Goal: Ask a question: Seek information or help from site administrators or community

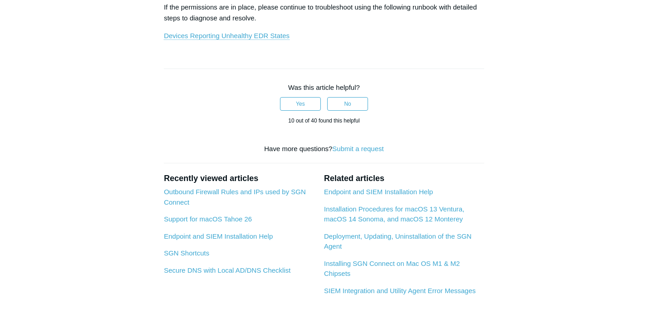
scroll to position [483, 0]
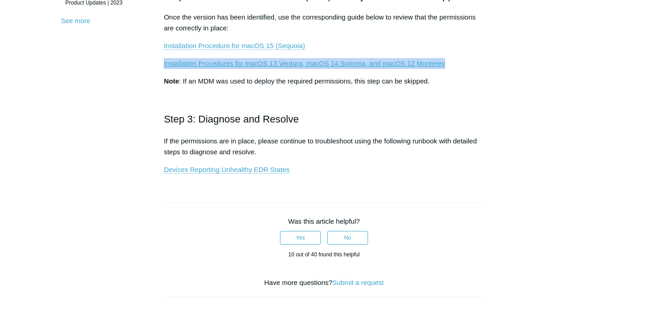
scroll to position [345, 0]
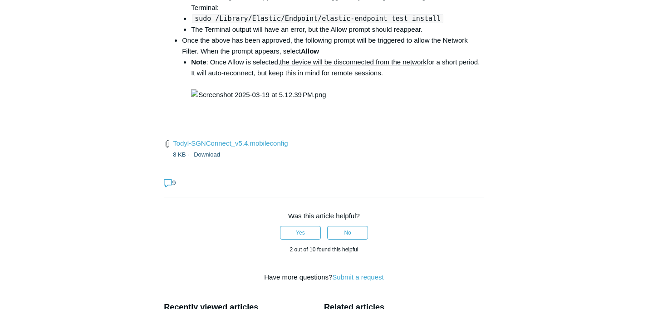
scroll to position [1407, 0]
drag, startPoint x: 440, startPoint y: 106, endPoint x: 294, endPoint y: 106, distance: 146.7
copy code "open /Library/PrivilegedHelperTools/"
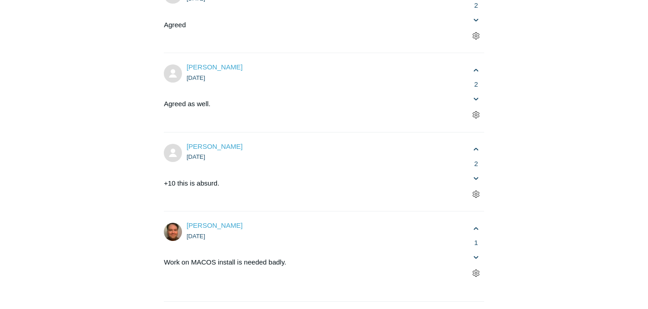
scroll to position [2011, 0]
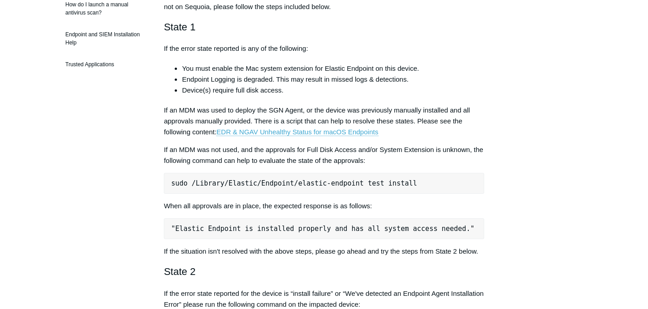
scroll to position [323, 0]
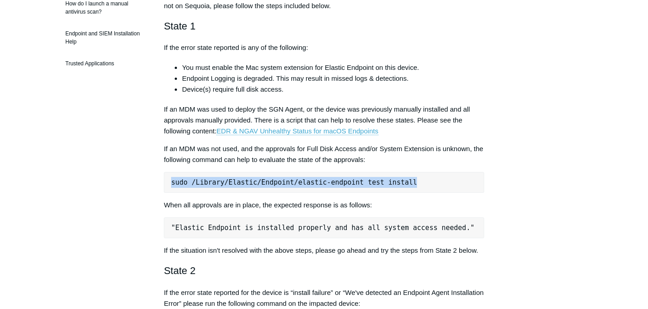
drag, startPoint x: 423, startPoint y: 183, endPoint x: 167, endPoint y: 181, distance: 256.1
click at [167, 181] on pre "sudo /Library/Elastic/Endpoint/elastic-endpoint test install" at bounding box center [324, 182] width 321 height 21
copy pre "sudo /Library/Elastic/Endpoint/elastic-endpoint test install"
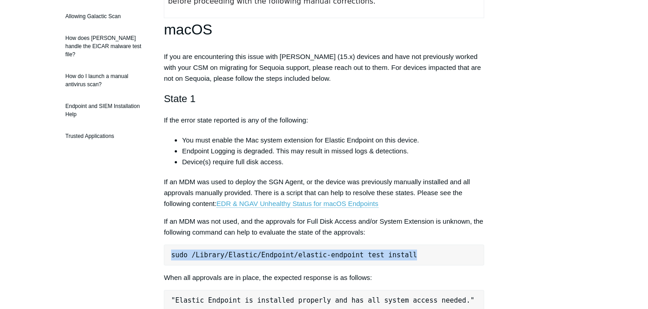
scroll to position [246, 0]
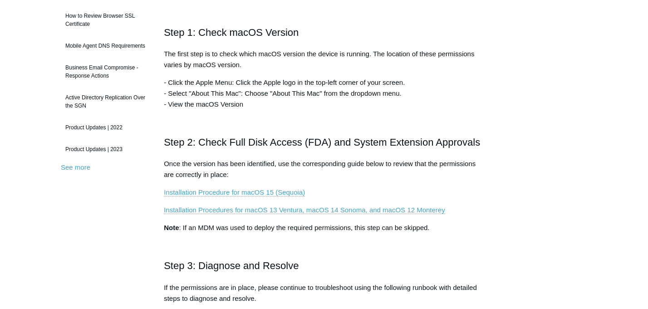
scroll to position [10, 0]
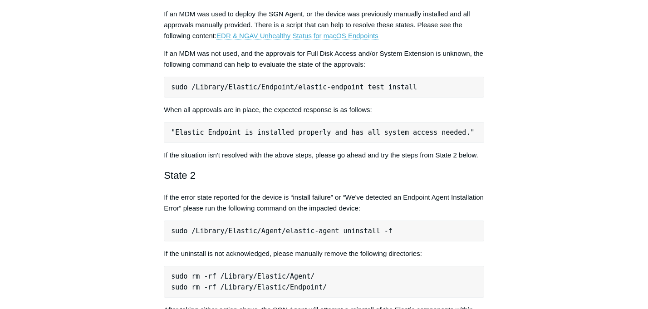
scroll to position [418, 0]
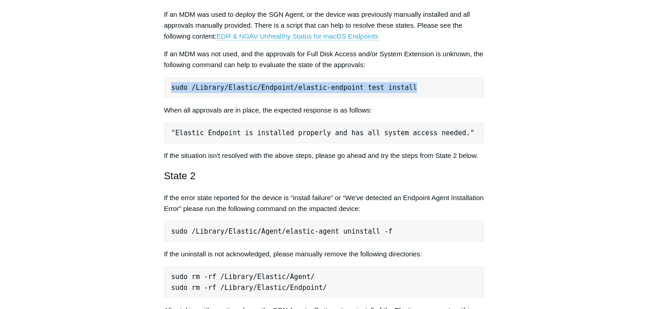
drag, startPoint x: 423, startPoint y: 88, endPoint x: 167, endPoint y: 90, distance: 256.1
click at [167, 90] on pre "sudo /Library/Elastic/Endpoint/elastic-endpoint test install" at bounding box center [324, 87] width 321 height 21
copy pre "sudo /Library/Elastic/Endpoint/elastic-endpoint test install"
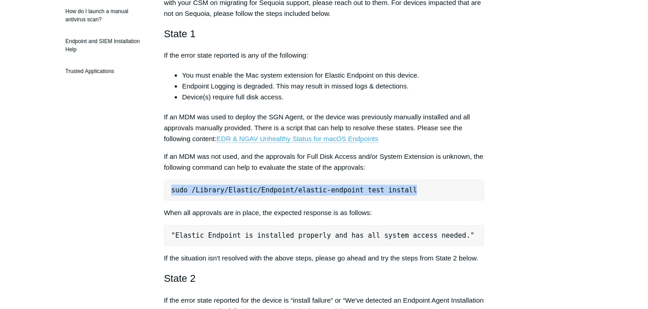
scroll to position [0, 0]
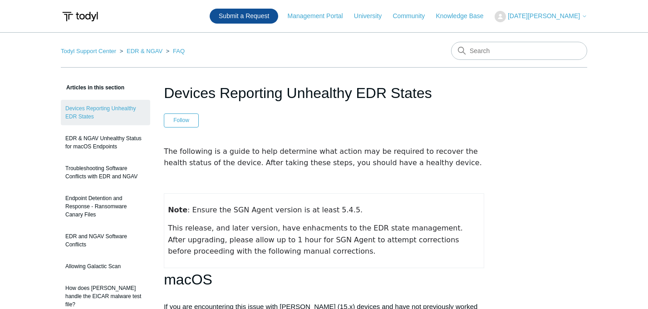
click at [275, 13] on link "Submit a Request" at bounding box center [244, 16] width 69 height 15
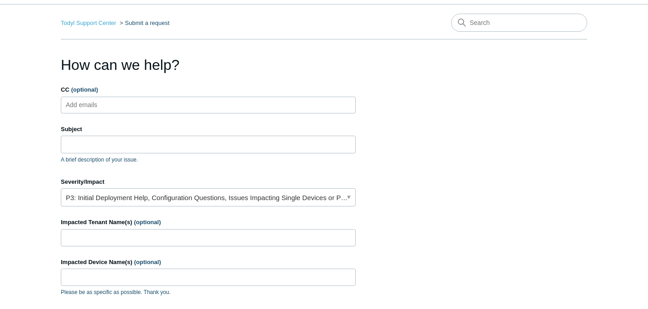
scroll to position [38, 0]
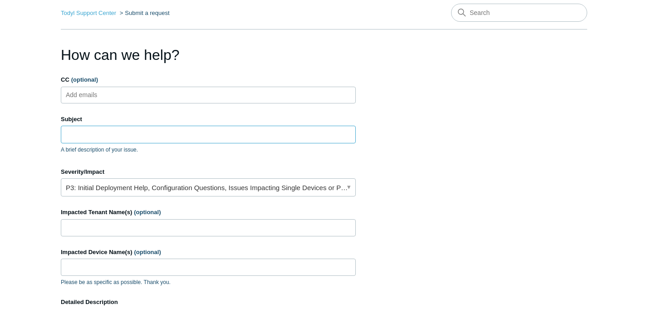
click at [147, 140] on input "Subject" at bounding box center [208, 134] width 295 height 17
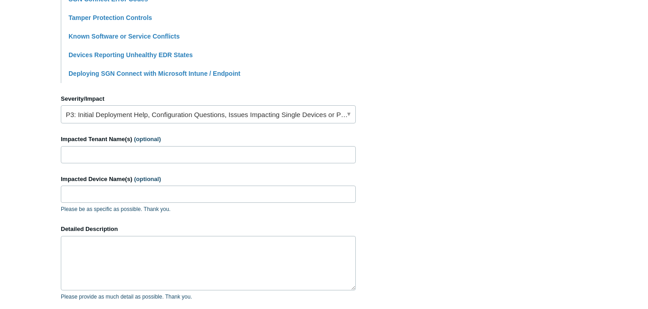
scroll to position [332, 0]
type input "uninstall sgn on mac script"
click at [123, 153] on input "Impacted Tenant Name(s) (optional)" at bounding box center [208, 154] width 295 height 17
click at [81, 193] on input "Impacted Device Name(s) (optional)" at bounding box center [208, 193] width 295 height 17
paste input "Leons-MacBook-Pro.local"
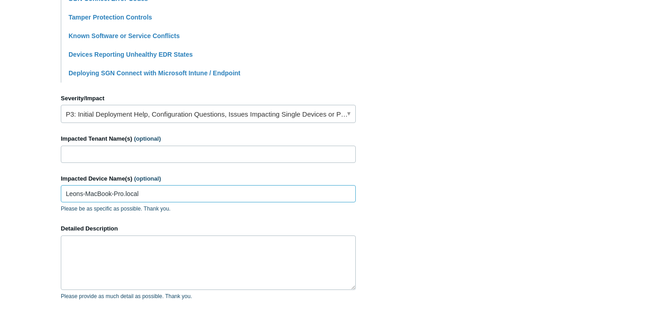
type input "Leons-MacBook-Pro.local"
click at [84, 252] on textarea "Detailed Description" at bounding box center [208, 263] width 295 height 54
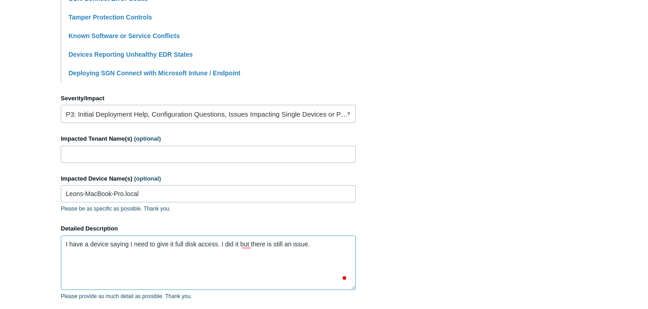
paste textarea "Leons-MacBook-Pro.local"
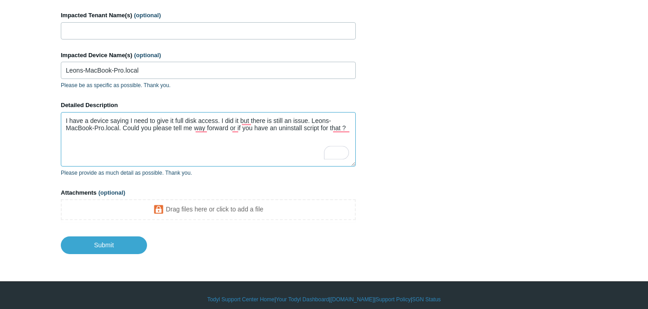
scroll to position [464, 0]
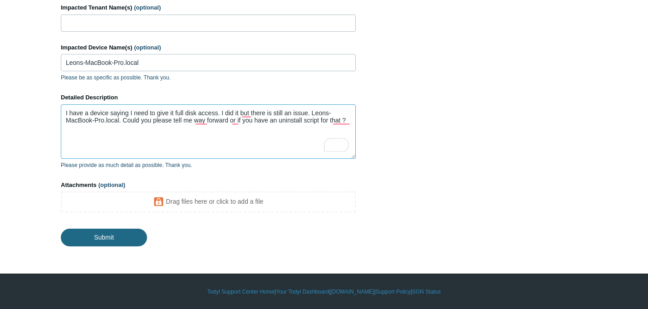
type textarea "I have a device saying I need to give it full disk access. I did it but there i…"
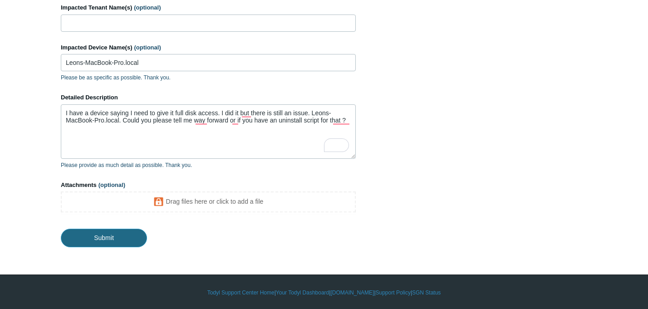
click at [129, 242] on input "Submit" at bounding box center [104, 238] width 86 height 18
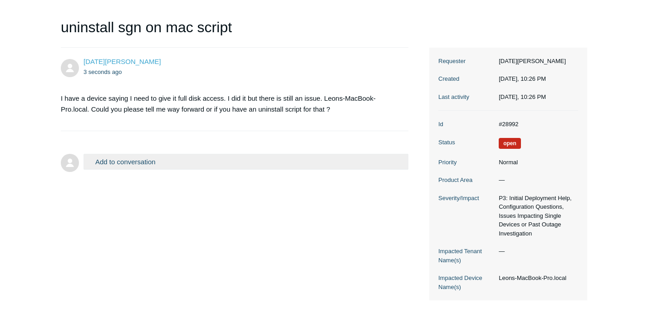
scroll to position [85, 0]
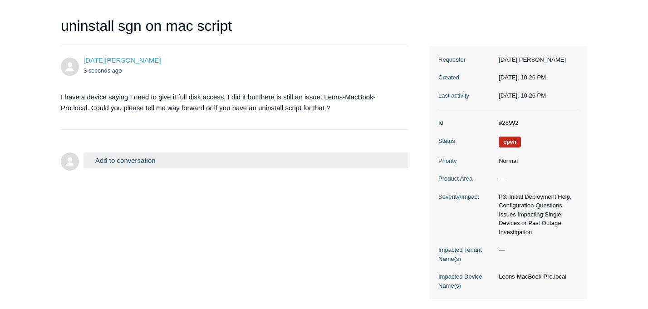
click at [155, 159] on button "Add to conversation" at bounding box center [246, 161] width 325 height 16
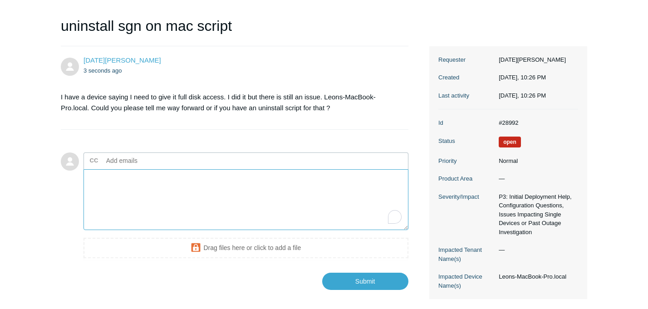
paste textarea "Screenshot 2025-10-15 at 22.28.29"
type textarea "Screenshot 2025-10-15 at 22.28.29"
drag, startPoint x: 188, startPoint y: 180, endPoint x: 87, endPoint y: 179, distance: 101.7
click at [87, 179] on html "Skip to main content Submit a Request Management Portal University Community Kn…" at bounding box center [324, 138] width 648 height 447
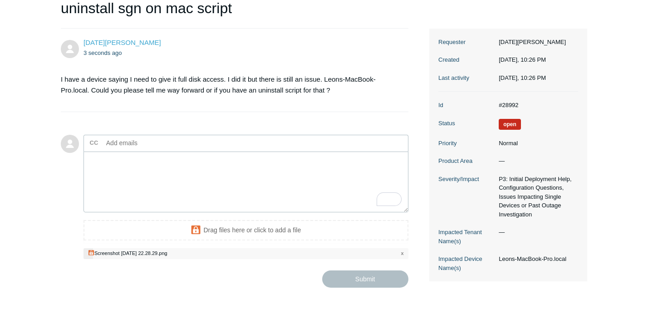
scroll to position [104, 0]
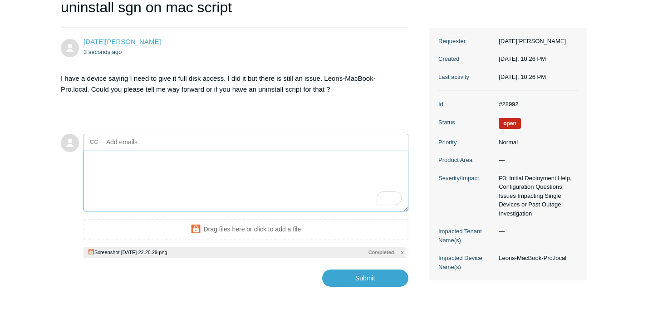
click at [203, 186] on textarea "To enrich screen reader interactions, please activate Accessibility in Grammarl…" at bounding box center [246, 181] width 325 height 61
click at [367, 281] on input "Submit" at bounding box center [365, 279] width 86 height 18
click at [148, 179] on textarea "To enrich screen reader interactions, please activate Accessibility in Grammarl…" at bounding box center [246, 181] width 325 height 61
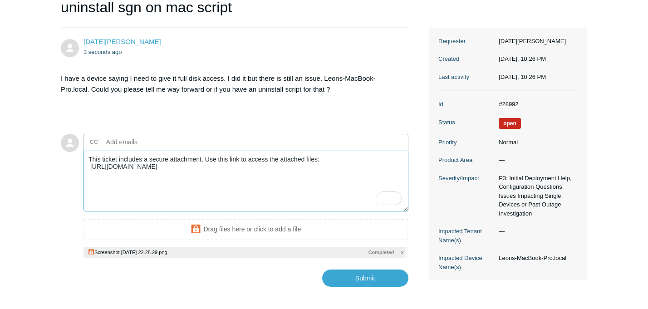
type textarea "This ticket includes a secure attachment. Use this link to access the attached …"
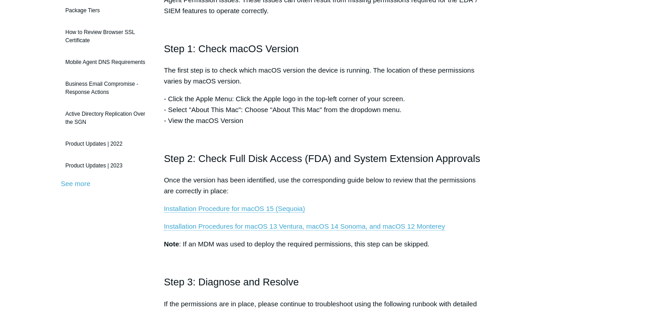
scroll to position [181, 0]
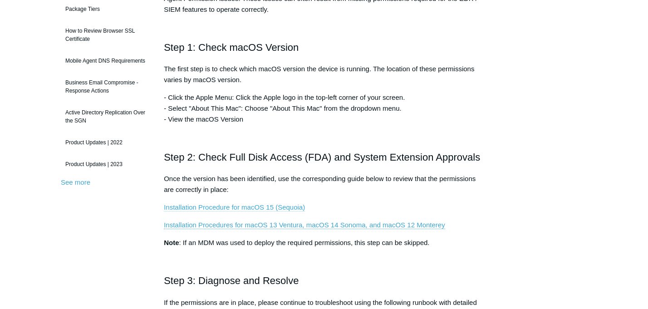
click at [250, 210] on link "Installation Procedure for macOS 15 (Sequoia)" at bounding box center [234, 207] width 141 height 8
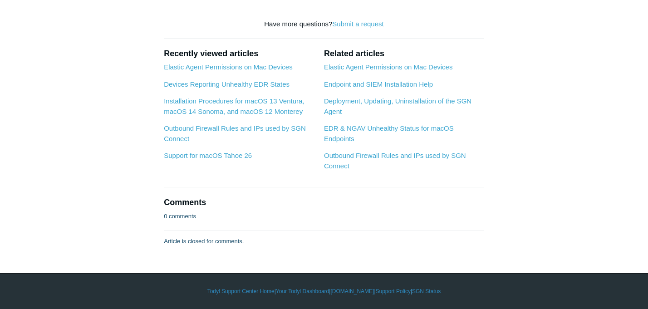
scroll to position [2785, 0]
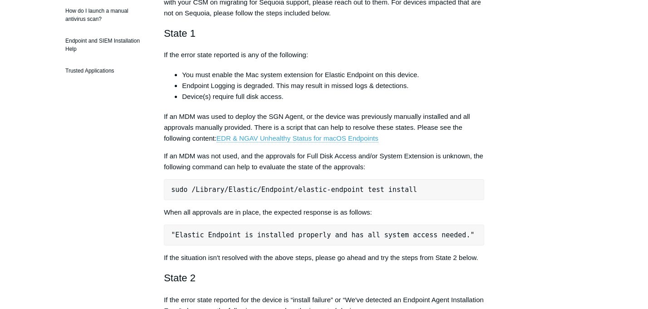
scroll to position [318, 0]
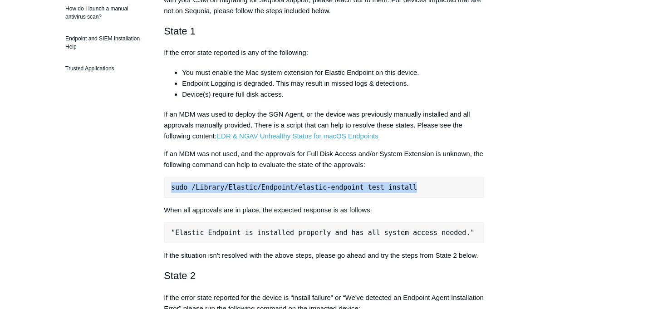
drag, startPoint x: 420, startPoint y: 187, endPoint x: 167, endPoint y: 187, distance: 252.5
click at [167, 187] on pre "sudo /Library/Elastic/Endpoint/elastic-endpoint test install" at bounding box center [324, 187] width 321 height 21
copy pre "sudo /Library/Elastic/Endpoint/elastic-endpoint test install"
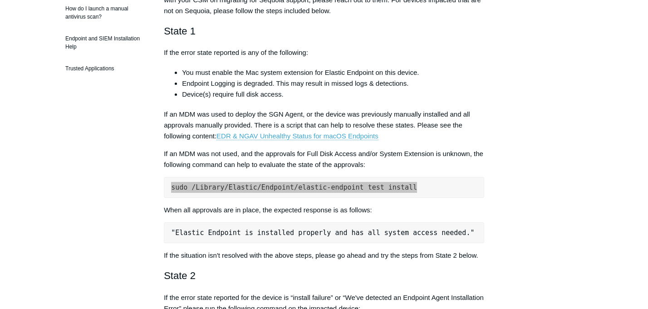
copy pre "sudo /Library/Elastic/Endpoint/elastic-endpoint test install"
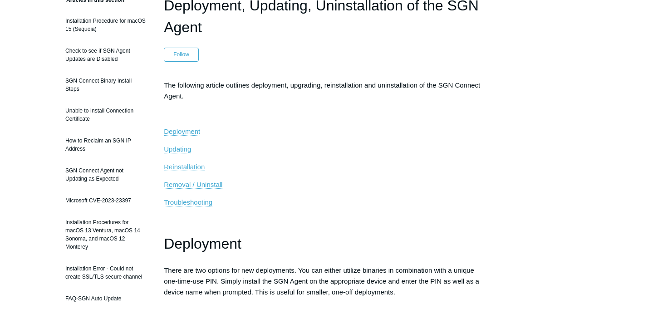
scroll to position [88, 0]
click at [194, 185] on span "Removal / Uninstall" at bounding box center [193, 184] width 59 height 8
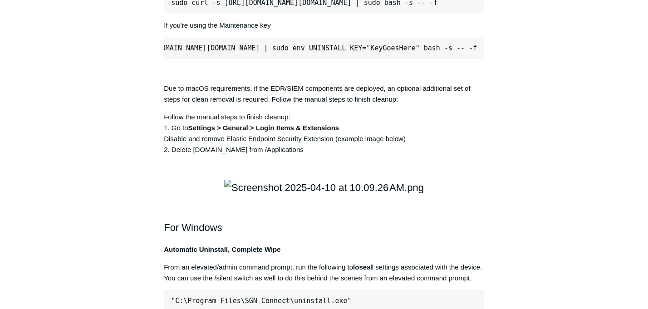
scroll to position [0, 153]
drag, startPoint x: 170, startPoint y: 190, endPoint x: 501, endPoint y: 189, distance: 331.0
click at [501, 189] on div "Articles in this section Installation Procedure for macOS 15 (Sequoia) Check to…" at bounding box center [324, 55] width 527 height 2562
copy pre "sudo curl -s https://portal.todyl.com/tools/MacUninstall.sh | sudo env UNINSTAL…"
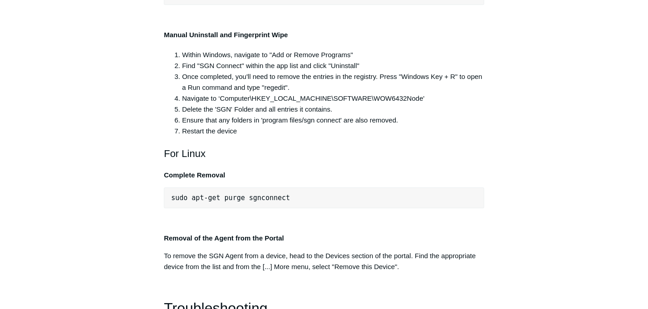
scroll to position [0, 26]
drag, startPoint x: 171, startPoint y: 167, endPoint x: 503, endPoint y: 168, distance: 332.4
copy pre ""C:\Program Files\SGN Connect\uninstall.exe" /uninstallKey yourMaintenanceKeyHe…"
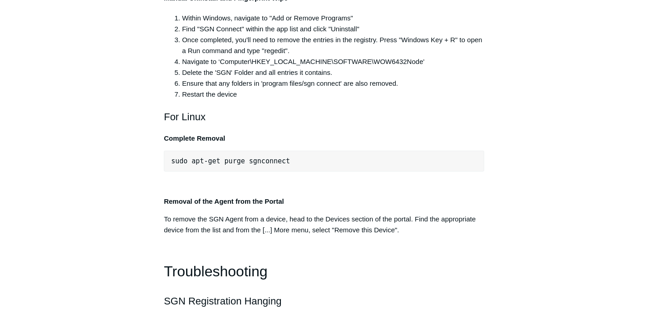
scroll to position [1880, 0]
